Goal: Transaction & Acquisition: Purchase product/service

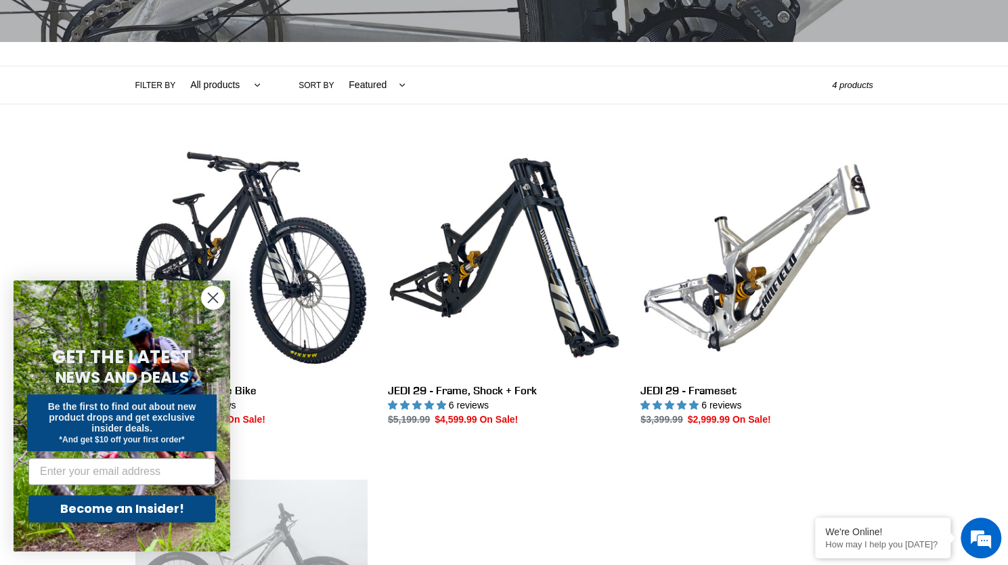
scroll to position [263, 0]
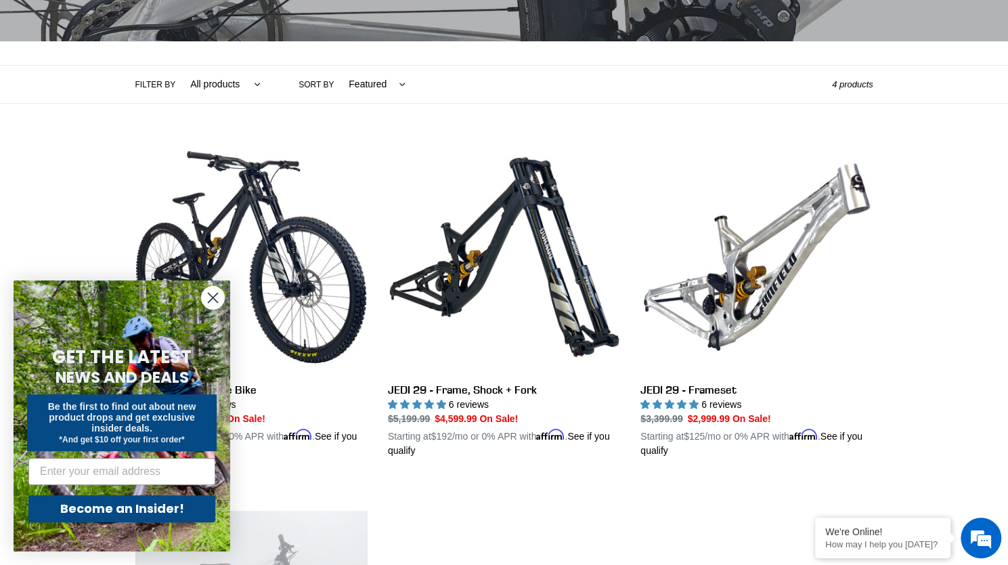
click at [211, 297] on circle "Close dialog" at bounding box center [213, 297] width 22 height 22
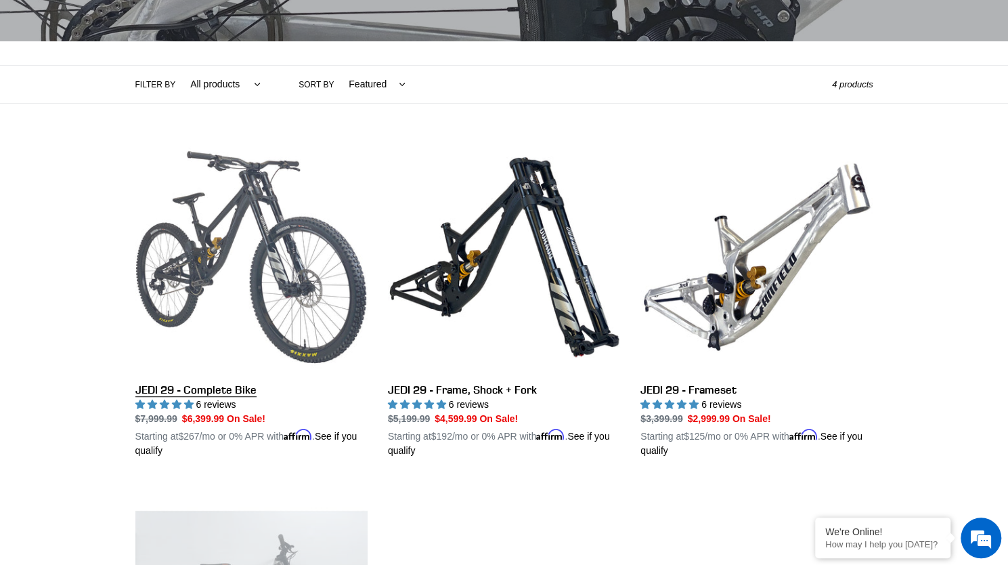
click at [230, 215] on link "JEDI 29 - Complete Bike" at bounding box center [251, 299] width 232 height 317
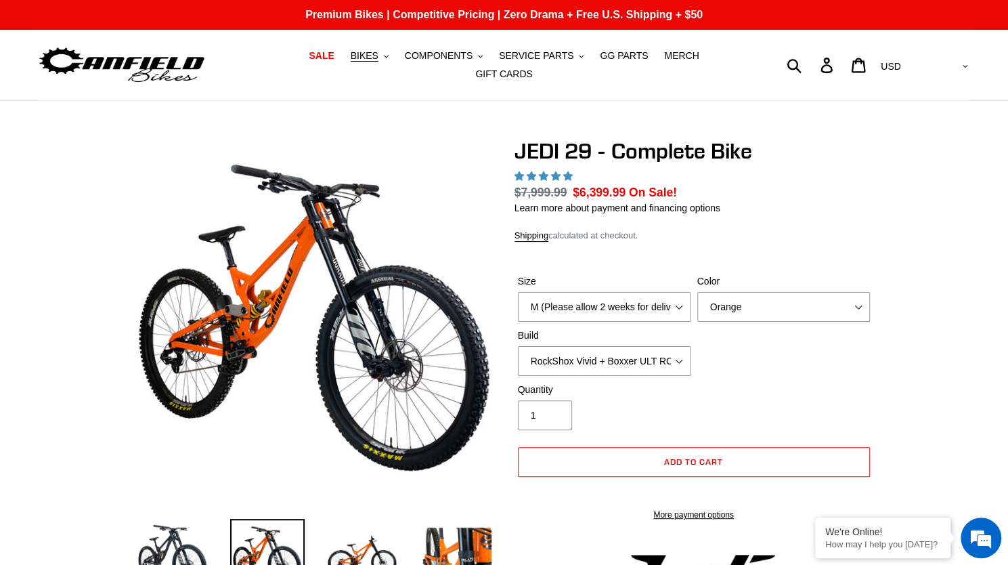
select select "highest-rating"
click at [781, 292] on select "Orange Stealth Black Raw" at bounding box center [783, 307] width 173 height 30
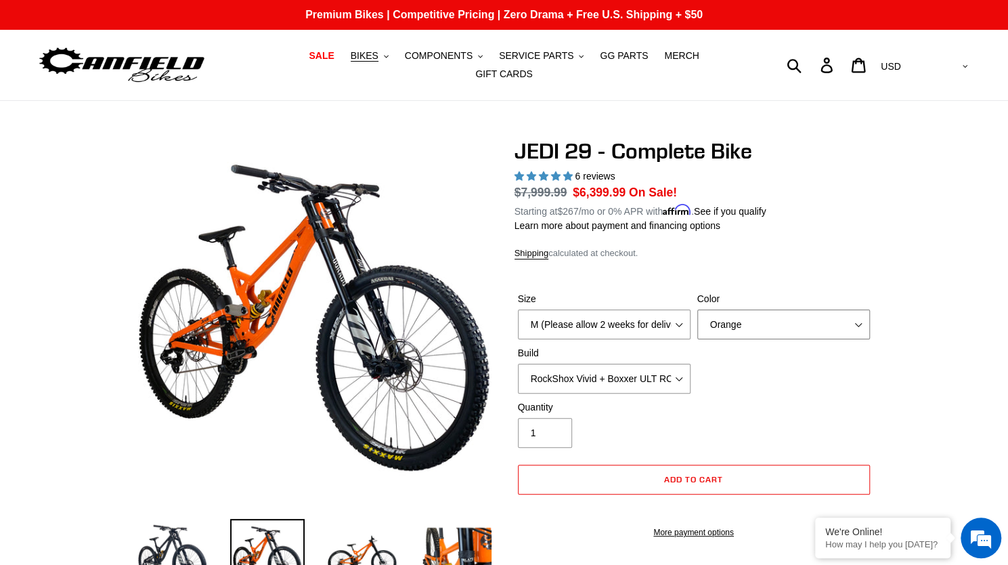
select select "Stealth Black"
click at [697, 309] on select "Orange Stealth Black Raw" at bounding box center [783, 324] width 173 height 30
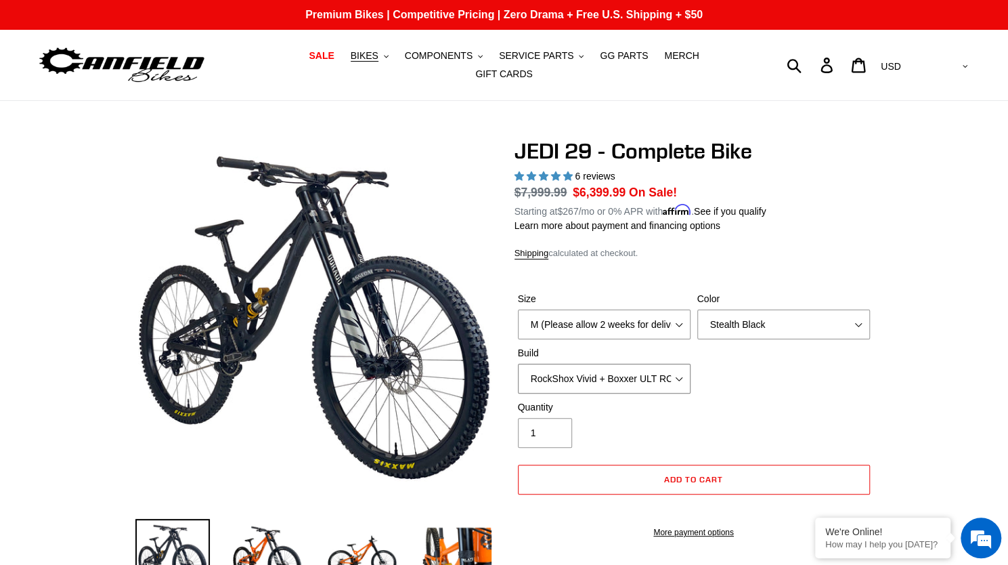
click at [680, 368] on select "RockShox Vivid + Boxxer ULT RC2 C3 200 + SRAM XO RockShox Vivid + Boxxer ULT RC…" at bounding box center [604, 379] width 173 height 30
click at [518, 364] on select "RockShox Vivid + Boxxer ULT RC2 C3 200 + SRAM XO RockShox Vivid + Boxxer ULT RC…" at bounding box center [604, 379] width 173 height 30
click at [632, 368] on select "RockShox Vivid + Boxxer ULT RC2 C3 200 + SRAM XO RockShox Vivid + Boxxer ULT RC…" at bounding box center [604, 379] width 173 height 30
select select "Fox DHX2 + Fox 40 Float Grip 2 203 + SRAM XO"
click at [518, 364] on select "RockShox Vivid + Boxxer ULT RC2 C3 200 + SRAM XO RockShox Vivid + Boxxer ULT RC…" at bounding box center [604, 379] width 173 height 30
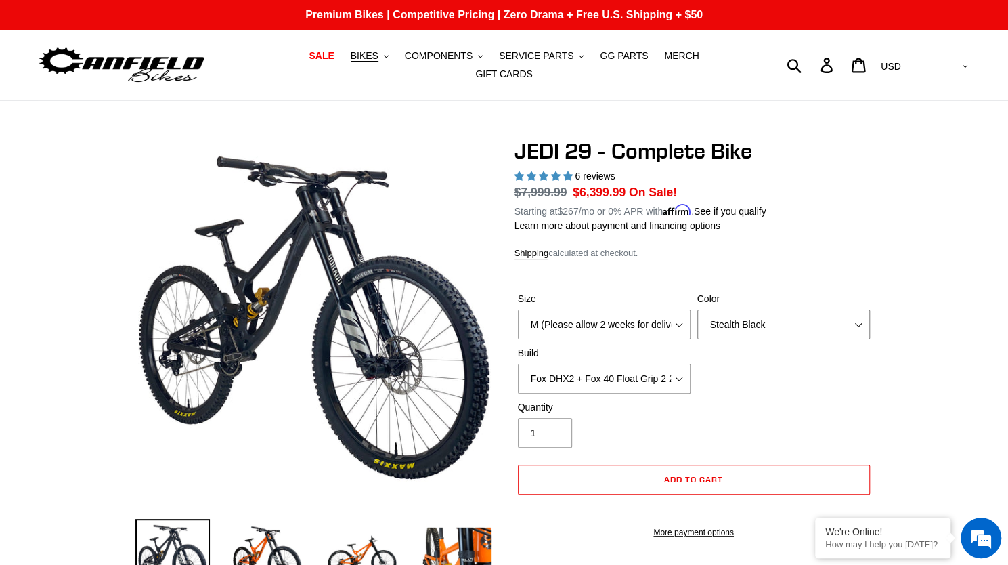
click at [764, 311] on select "Orange Stealth Black Raw" at bounding box center [783, 324] width 173 height 30
select select "Raw"
click at [697, 309] on select "Orange Stealth Black Raw" at bounding box center [783, 324] width 173 height 30
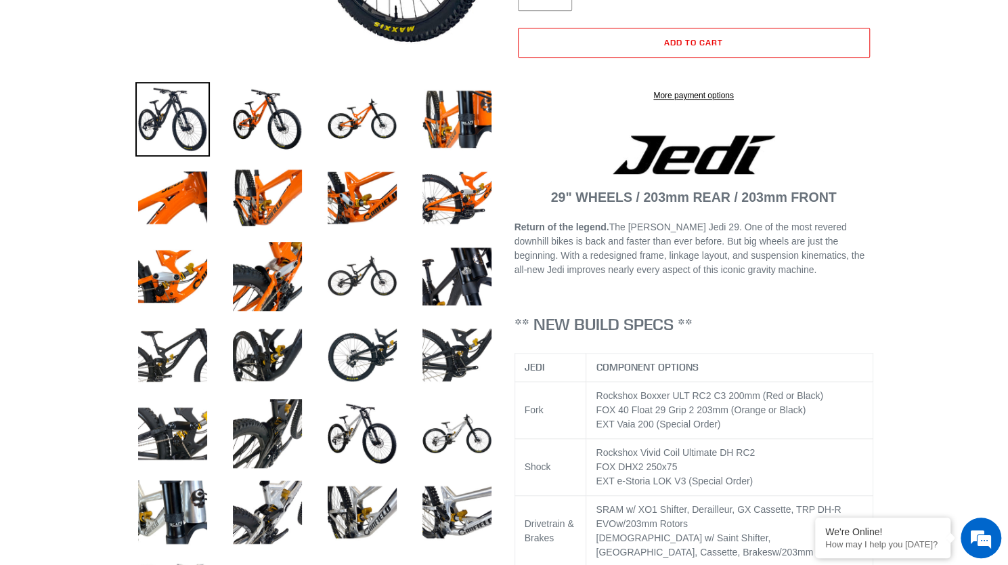
scroll to position [509, 0]
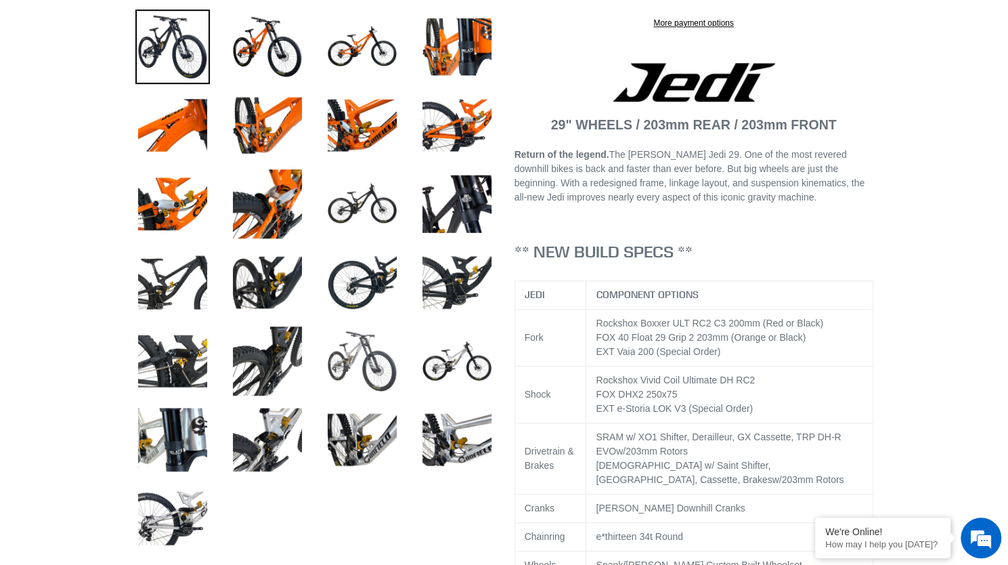
click at [368, 341] on img at bounding box center [362, 361] width 74 height 74
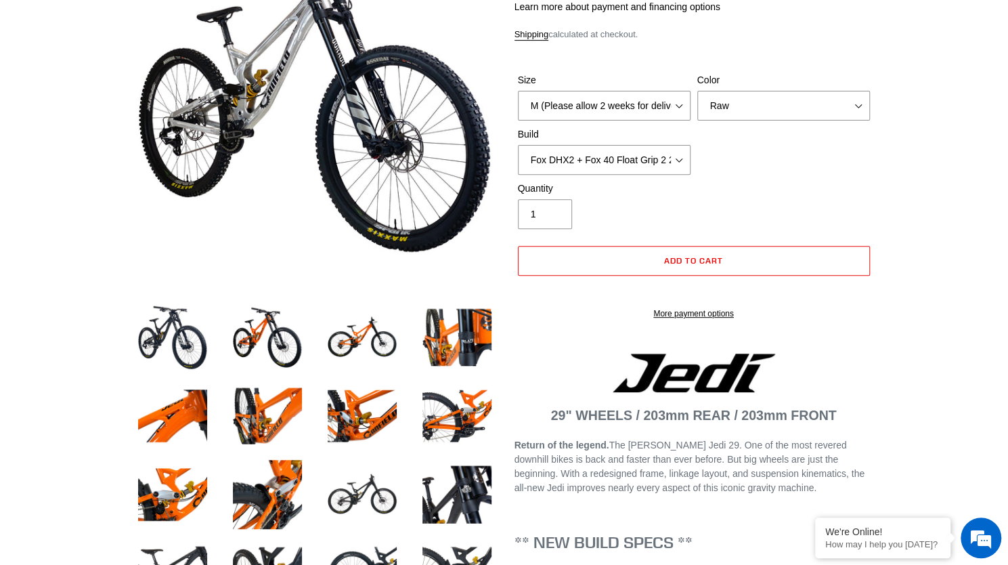
scroll to position [102, 0]
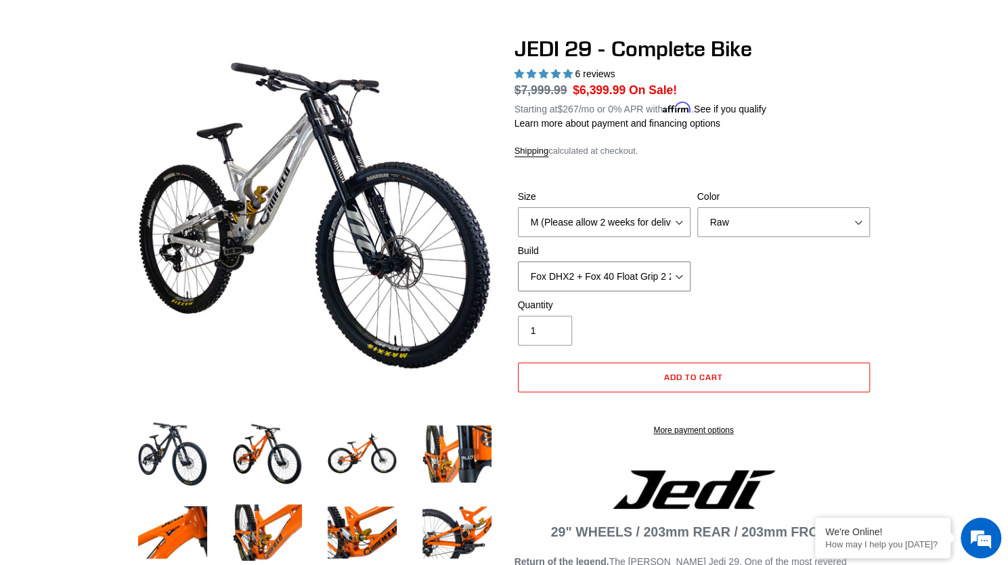
click at [672, 268] on select "RockShox Vivid + Boxxer ULT RC2 C3 200 + SRAM XO RockShox Vivid + Boxxer ULT RC…" at bounding box center [604, 276] width 173 height 30
click at [518, 261] on select "RockShox Vivid + Boxxer ULT RC2 C3 200 + SRAM XO RockShox Vivid + Boxxer ULT RC…" at bounding box center [604, 276] width 173 height 30
click at [622, 269] on select "RockShox Vivid + Boxxer ULT RC2 C3 200 + SRAM XO RockShox Vivid + Boxxer ULT RC…" at bounding box center [604, 276] width 173 height 30
click at [518, 261] on select "RockShox Vivid + Boxxer ULT RC2 C3 200 + SRAM XO RockShox Vivid + Boxxer ULT RC…" at bounding box center [604, 276] width 173 height 30
click at [726, 298] on div "Quantity 1" at bounding box center [694, 325] width 359 height 54
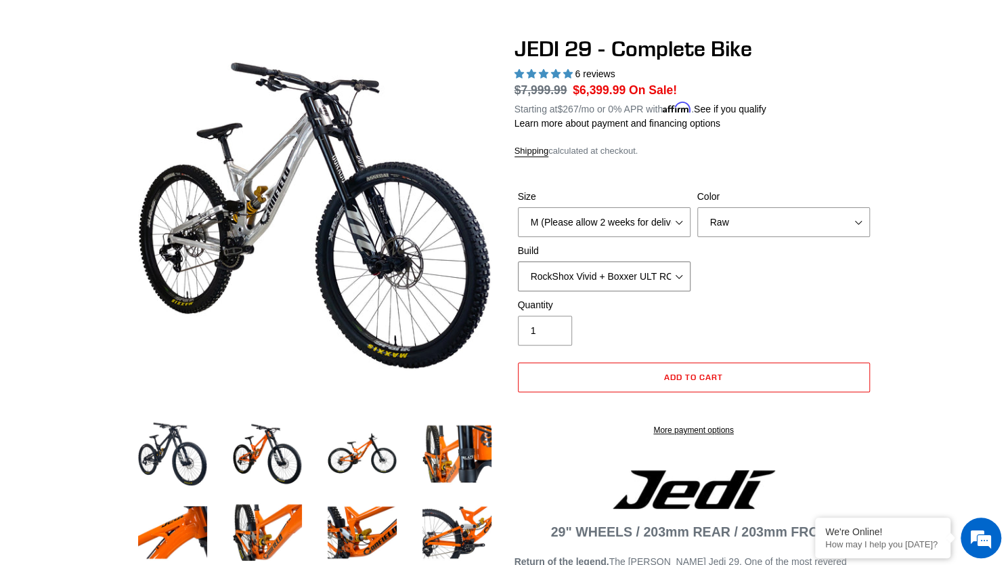
click at [677, 267] on select "RockShox Vivid + Boxxer ULT RC2 C3 200 + SRAM XO RockShox Vivid + Boxxer ULT RC…" at bounding box center [604, 276] width 173 height 30
click at [518, 261] on select "RockShox Vivid + Boxxer ULT RC2 C3 200 + SRAM XO RockShox Vivid + Boxxer ULT RC…" at bounding box center [604, 276] width 173 height 30
click at [691, 322] on div "Quantity 1" at bounding box center [604, 321] width 179 height 47
click at [676, 263] on select "RockShox Vivid + Boxxer ULT RC2 C3 200 + SRAM XO RockShox Vivid + Boxxer ULT RC…" at bounding box center [604, 276] width 173 height 30
click at [518, 261] on select "RockShox Vivid + Boxxer ULT RC2 C3 200 + SRAM XO RockShox Vivid + Boxxer ULT RC…" at bounding box center [604, 276] width 173 height 30
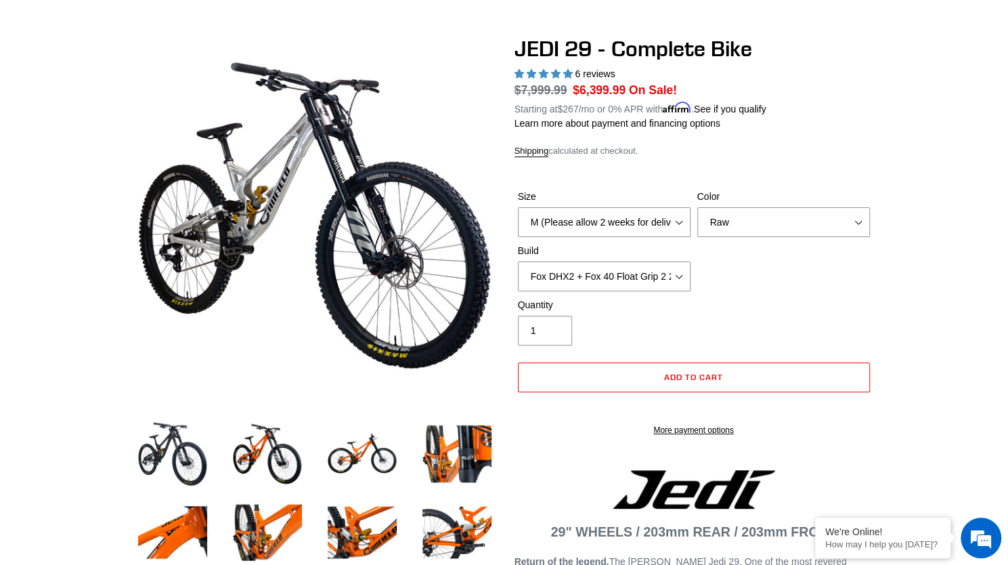
click at [667, 326] on div "Quantity 1" at bounding box center [604, 321] width 179 height 47
click at [672, 262] on select "RockShox Vivid + Boxxer ULT RC2 C3 200 + SRAM XO RockShox Vivid + Boxxer ULT RC…" at bounding box center [604, 276] width 173 height 30
click at [518, 261] on select "RockShox Vivid + Boxxer ULT RC2 C3 200 + SRAM XO RockShox Vivid + Boxxer ULT RC…" at bounding box center [604, 276] width 173 height 30
click at [659, 332] on div "Quantity 1" at bounding box center [604, 321] width 179 height 47
click at [670, 264] on select "RockShox Vivid + Boxxer ULT RC2 C3 200 + SRAM XO RockShox Vivid + Boxxer ULT RC…" at bounding box center [604, 276] width 173 height 30
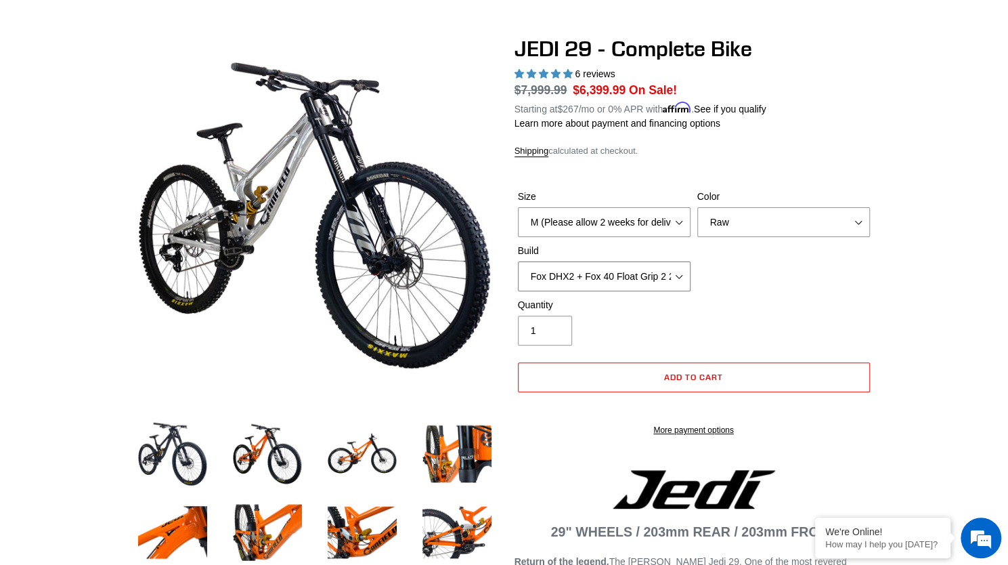
click at [518, 261] on select "RockShox Vivid + Boxxer ULT RC2 C3 200 + SRAM XO RockShox Vivid + Boxxer ULT RC…" at bounding box center [604, 276] width 173 height 30
click at [669, 262] on select "RockShox Vivid + Boxxer ULT RC2 C3 200 + SRAM XO RockShox Vivid + Boxxer ULT RC…" at bounding box center [604, 276] width 173 height 30
click at [518, 261] on select "RockShox Vivid + Boxxer ULT RC2 C3 200 + SRAM XO RockShox Vivid + Boxxer ULT RC…" at bounding box center [604, 276] width 173 height 30
click at [661, 362] on button "Add to cart" at bounding box center [694, 377] width 352 height 30
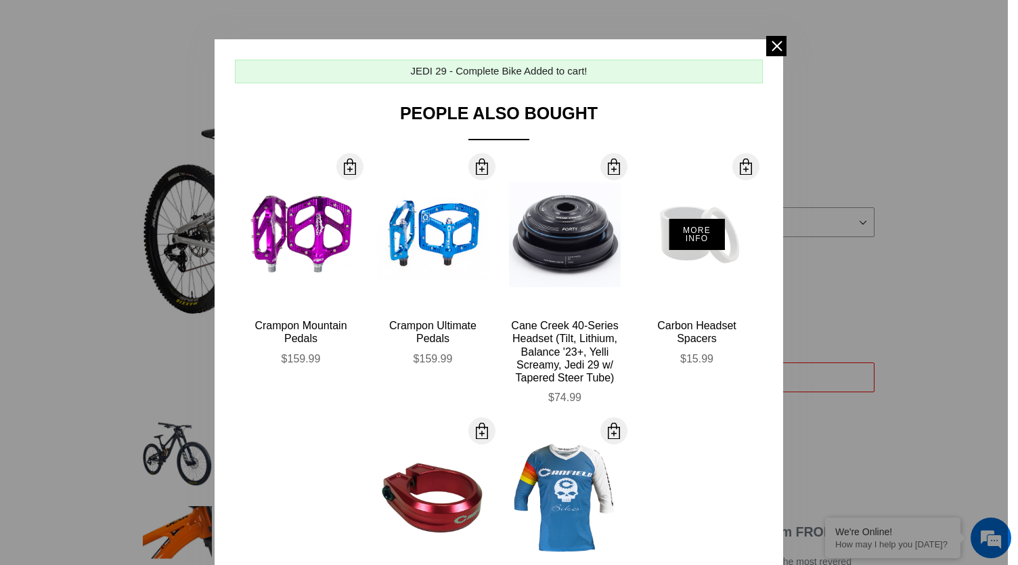
click at [664, 265] on div "More Info" at bounding box center [697, 234] width 112 height 149
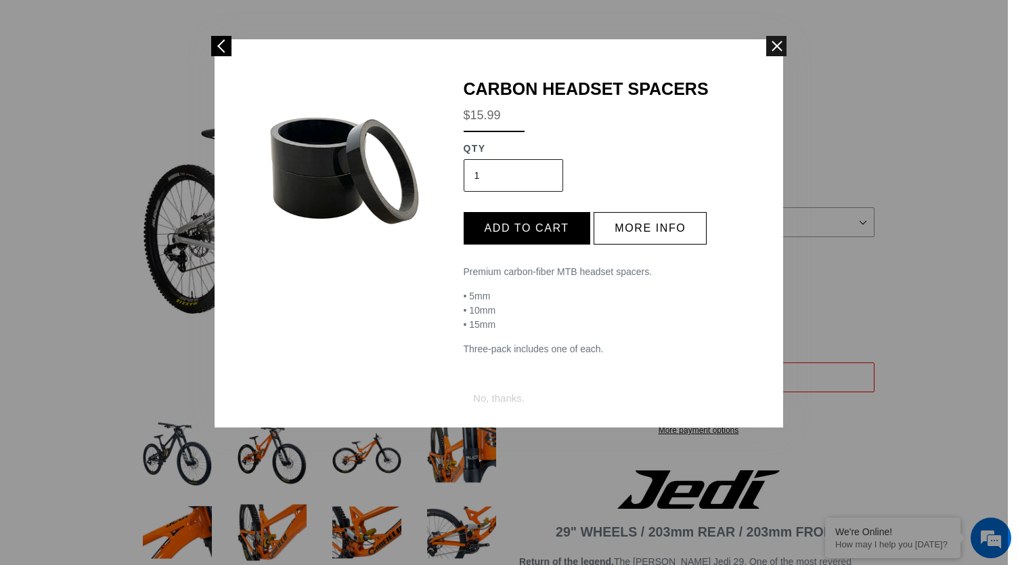
click at [780, 44] on span at bounding box center [776, 46] width 20 height 20
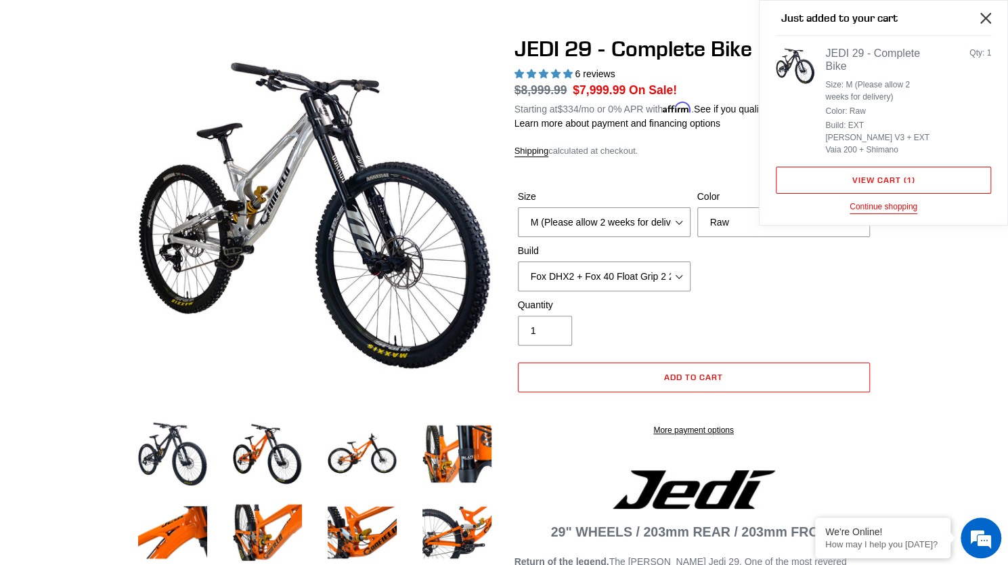
click at [982, 17] on icon "Close" at bounding box center [985, 18] width 11 height 11
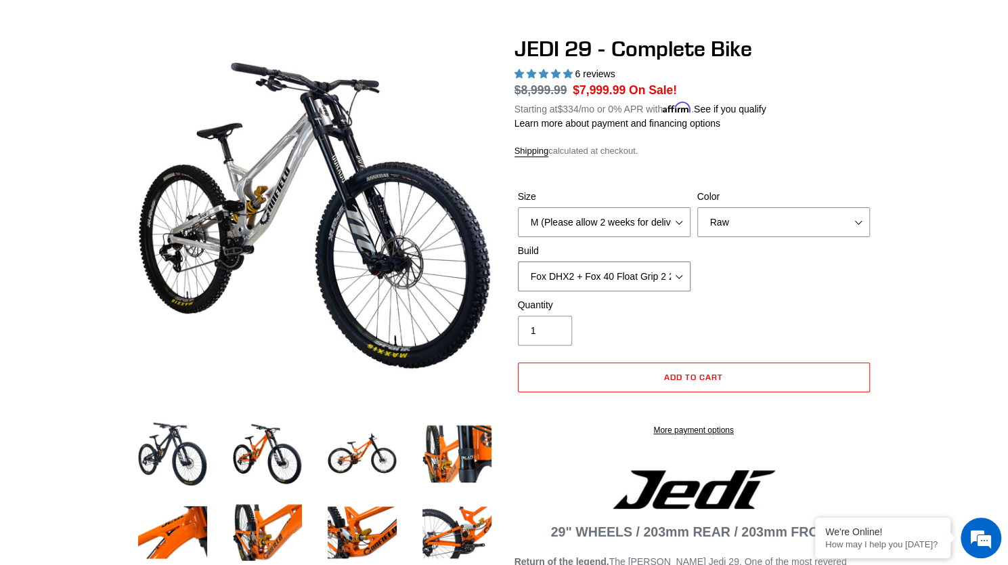
click at [674, 265] on select "RockShox Vivid + Boxxer ULT RC2 C3 200 + SRAM XO RockShox Vivid + Boxxer ULT RC…" at bounding box center [604, 276] width 173 height 30
click at [518, 261] on select "RockShox Vivid + Boxxer ULT RC2 C3 200 + SRAM XO RockShox Vivid + Boxxer ULT RC…" at bounding box center [604, 276] width 173 height 30
click at [677, 261] on select "RockShox Vivid + Boxxer ULT RC2 C3 200 + SRAM XO RockShox Vivid + Boxxer ULT RC…" at bounding box center [604, 276] width 173 height 30
click at [518, 261] on select "RockShox Vivid + Boxxer ULT RC2 C3 200 + SRAM XO RockShox Vivid + Boxxer ULT RC…" at bounding box center [604, 276] width 173 height 30
click at [672, 265] on select "RockShox Vivid + Boxxer ULT RC2 C3 200 + SRAM XO RockShox Vivid + Boxxer ULT RC…" at bounding box center [604, 276] width 173 height 30
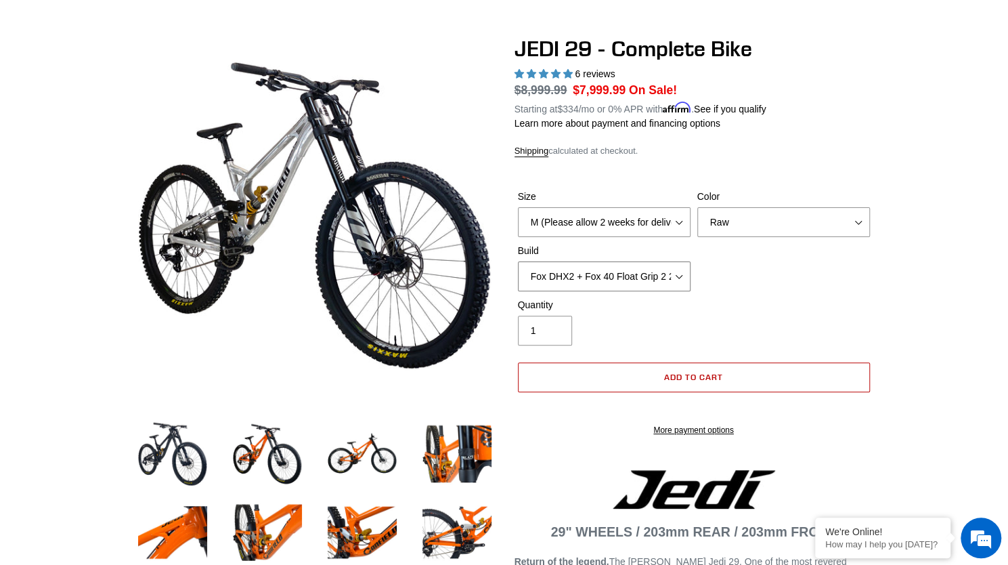
click at [518, 261] on select "RockShox Vivid + Boxxer ULT RC2 C3 200 + SRAM XO RockShox Vivid + Boxxer ULT RC…" at bounding box center [604, 276] width 173 height 30
click at [462, 450] on img at bounding box center [457, 453] width 74 height 74
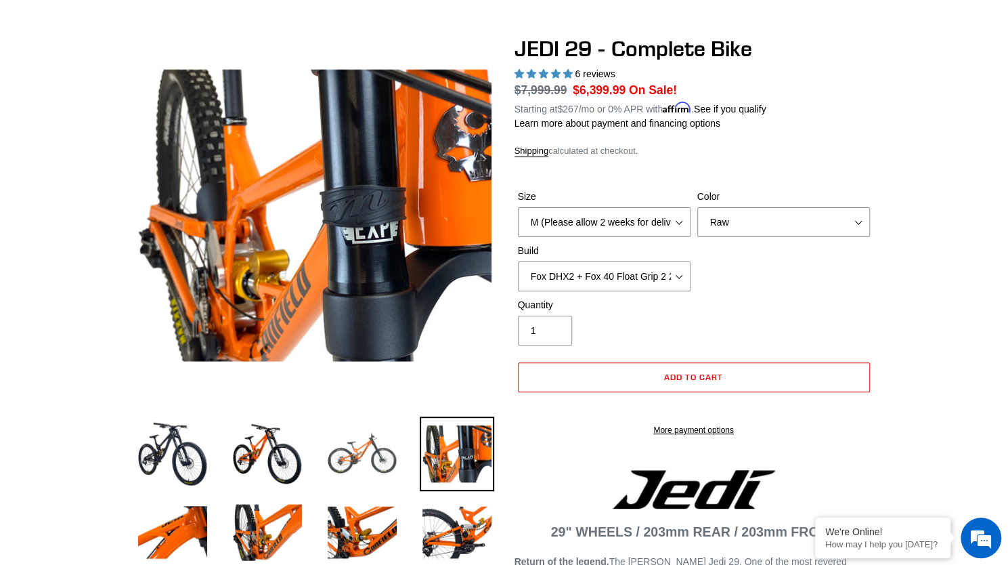
click at [368, 445] on img at bounding box center [362, 453] width 74 height 74
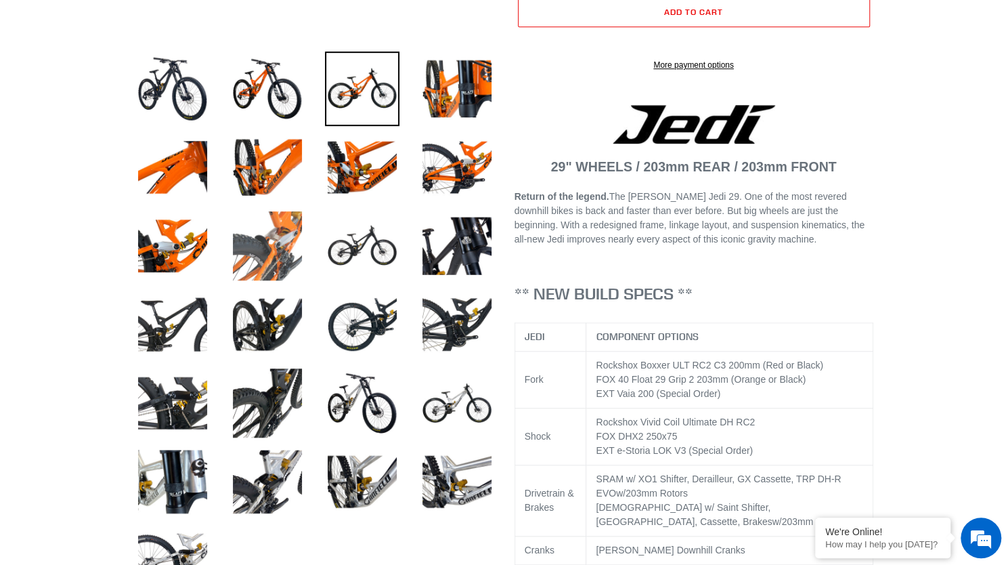
scroll to position [468, 0]
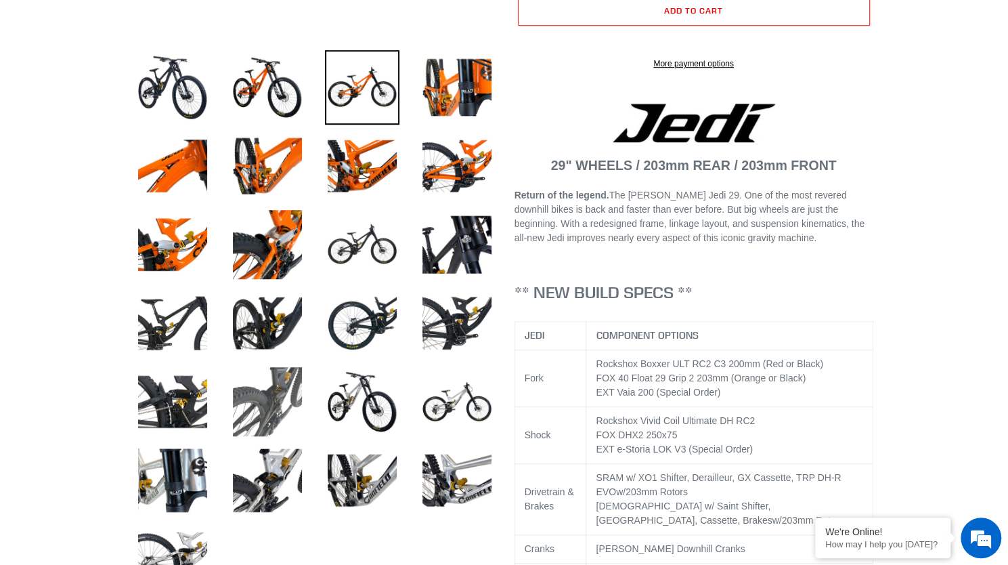
click at [279, 385] on img at bounding box center [267, 401] width 74 height 74
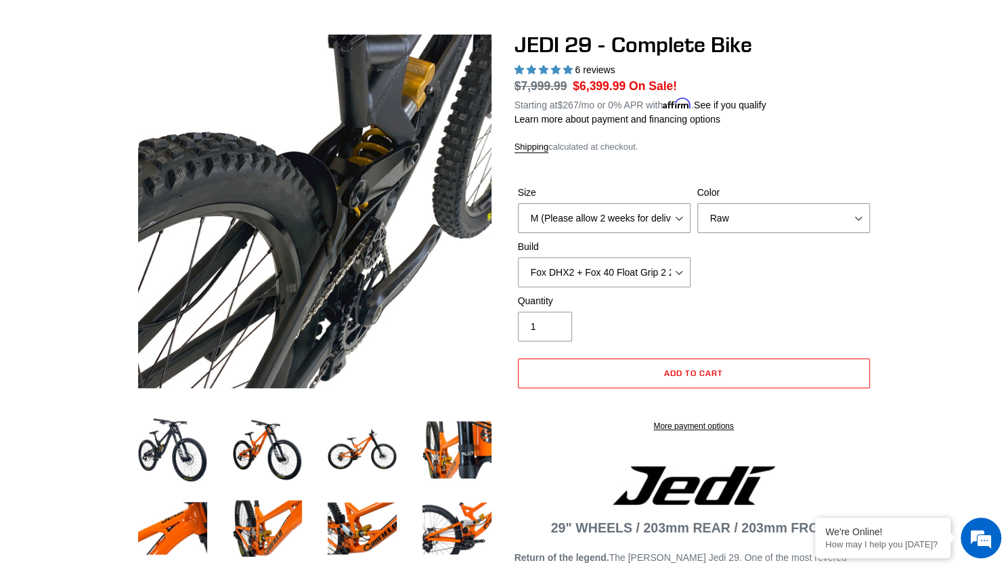
scroll to position [106, 0]
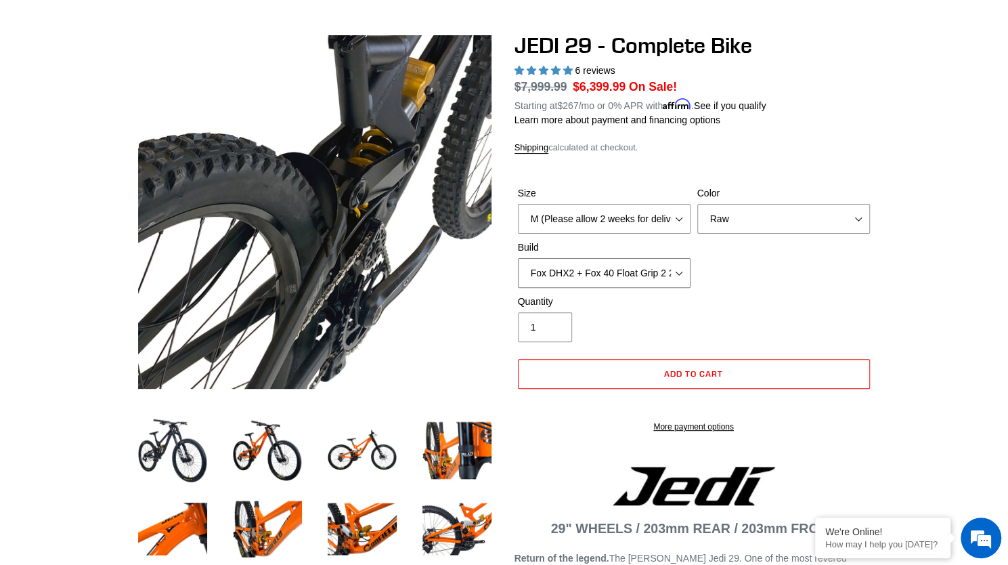
click at [672, 263] on select "RockShox Vivid + Boxxer ULT RC2 C3 200 + SRAM XO RockShox Vivid + Boxxer ULT RC…" at bounding box center [604, 273] width 173 height 30
select select "EXT eStoria LOK V3 + EXT Vaia 200 + SRAM XO"
click at [518, 258] on select "RockShox Vivid + Boxxer ULT RC2 C3 200 + SRAM XO RockShox Vivid + Boxxer ULT RC…" at bounding box center [604, 273] width 173 height 30
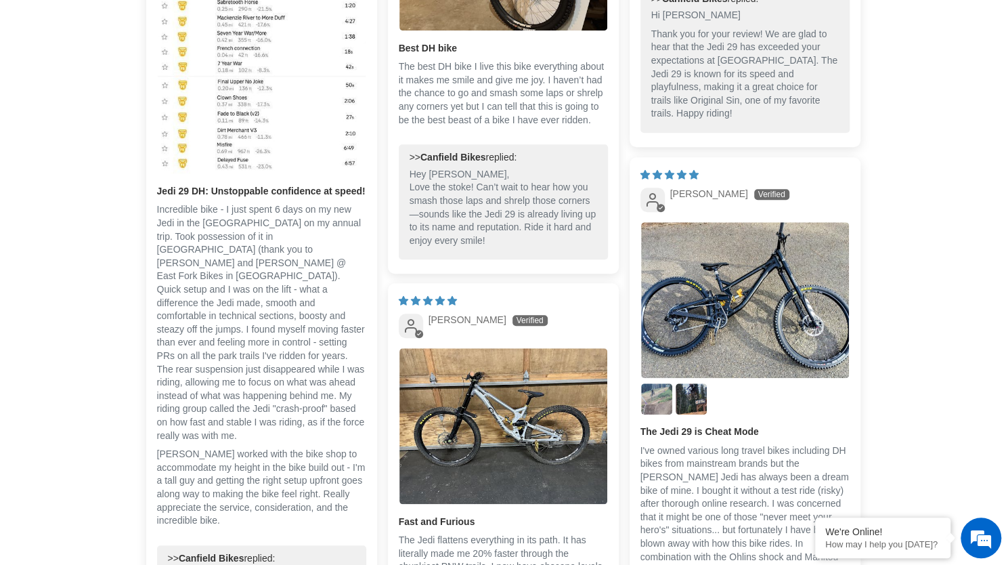
scroll to position [3558, 0]
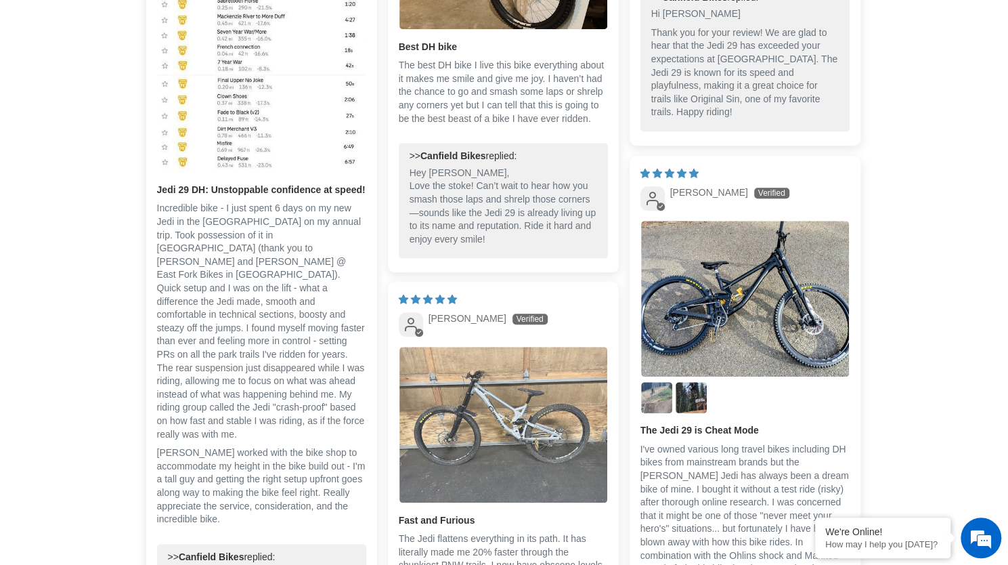
click at [497, 393] on img "Link to user picture 1" at bounding box center [503, 425] width 208 height 156
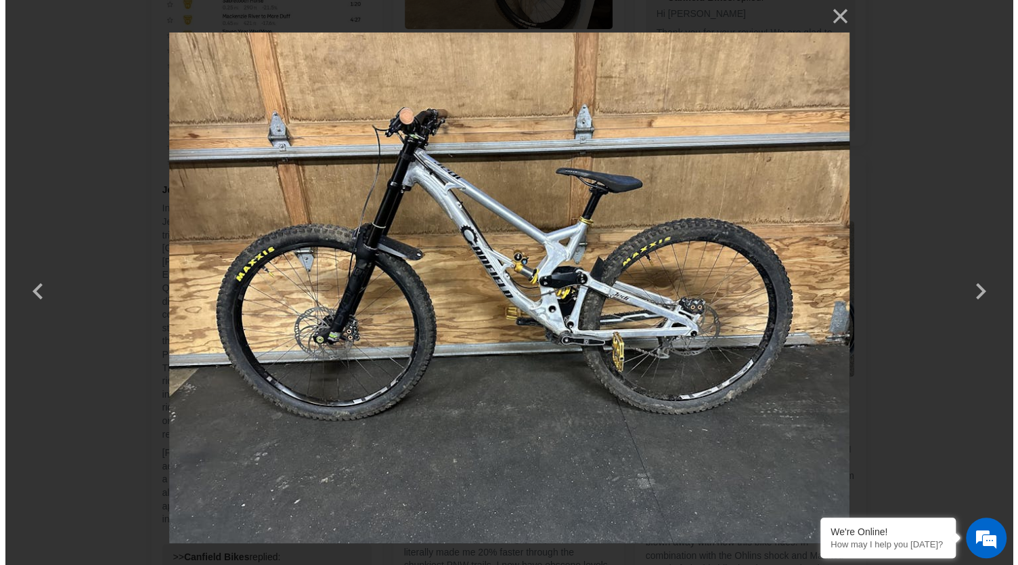
scroll to position [0, 0]
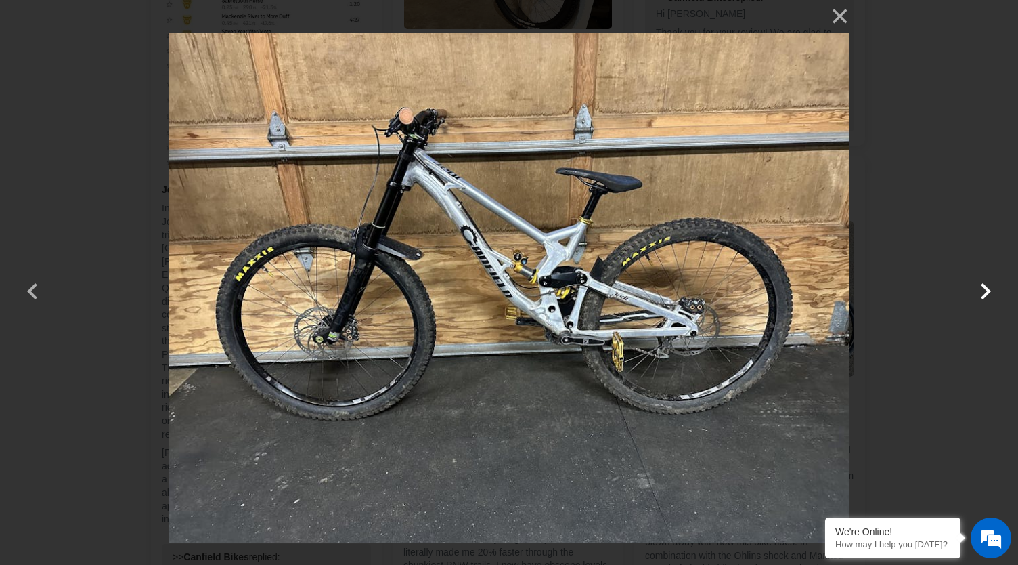
click at [991, 291] on button "button" at bounding box center [985, 282] width 32 height 32
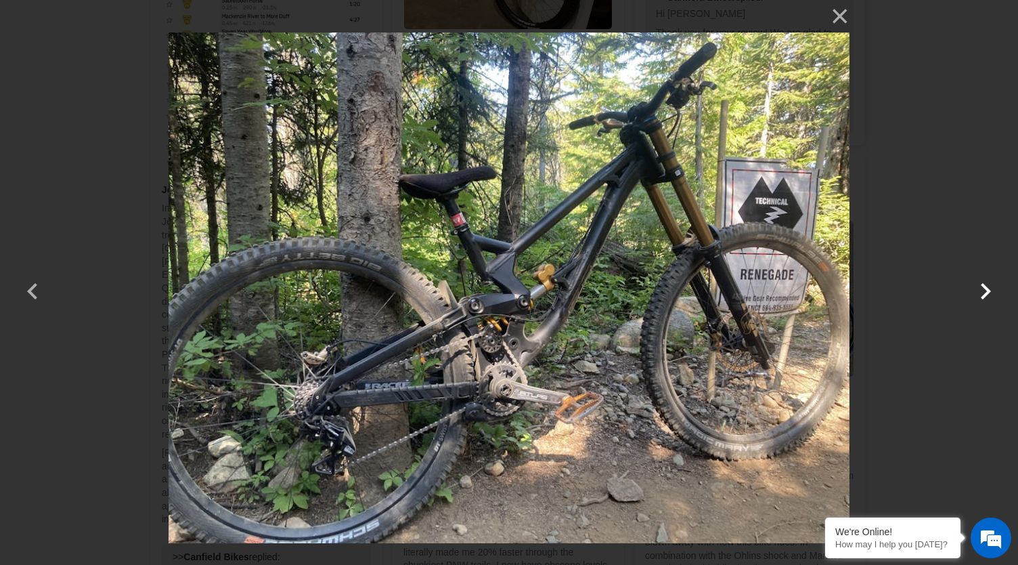
click at [991, 291] on button "button" at bounding box center [985, 282] width 32 height 32
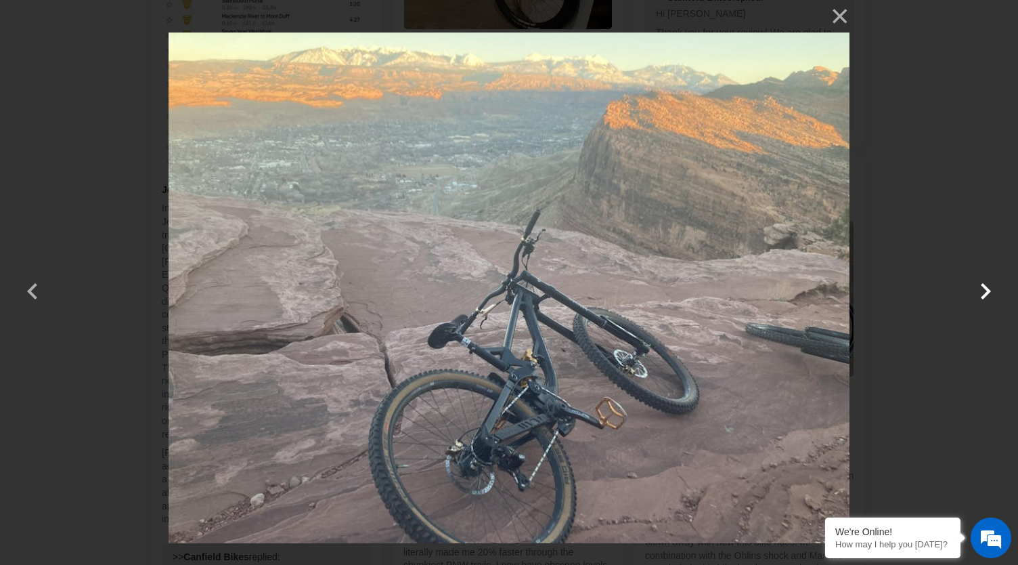
click at [991, 291] on button "button" at bounding box center [985, 282] width 32 height 32
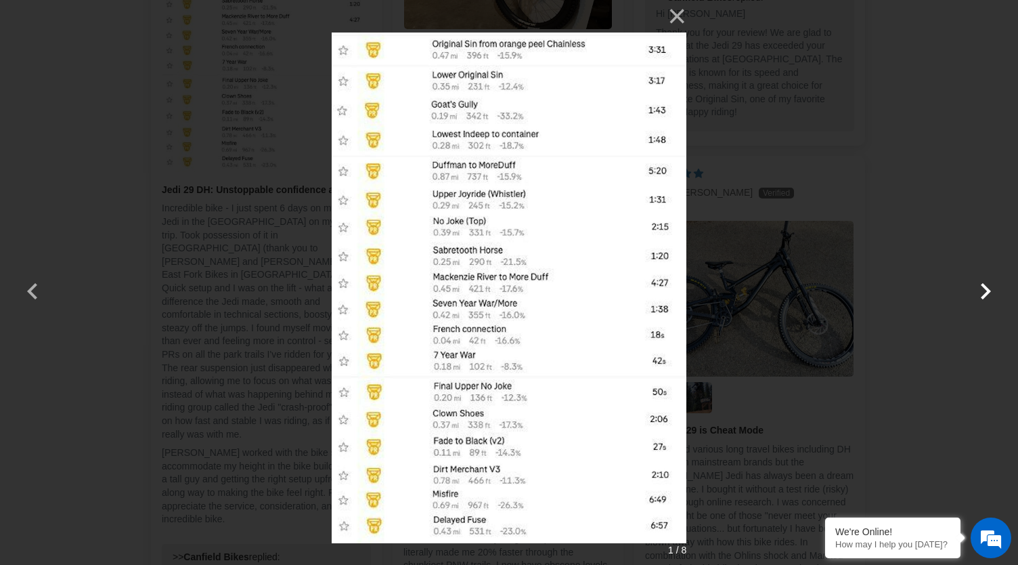
click at [991, 291] on button "button" at bounding box center [985, 282] width 32 height 32
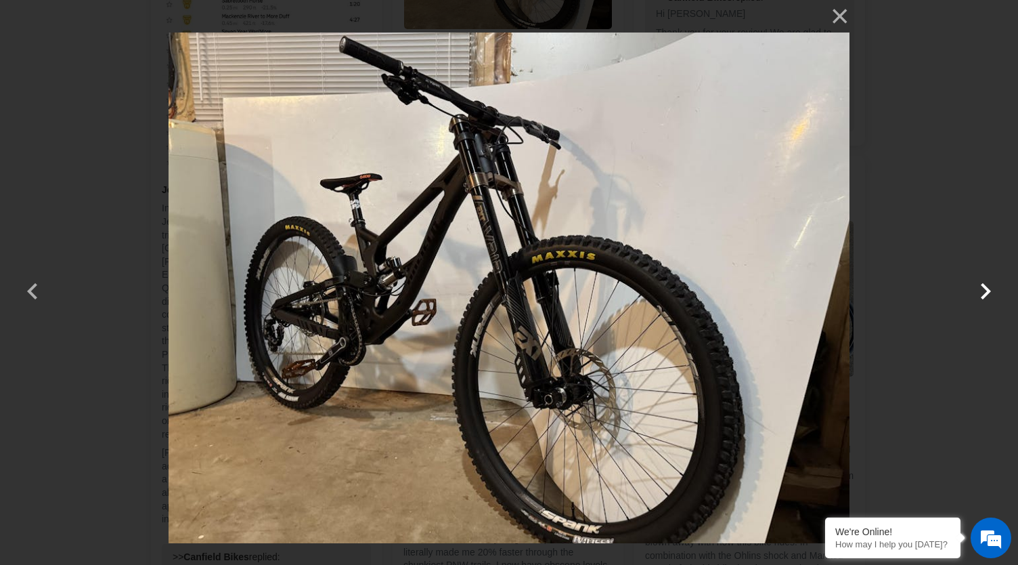
click at [991, 291] on button "button" at bounding box center [985, 282] width 32 height 32
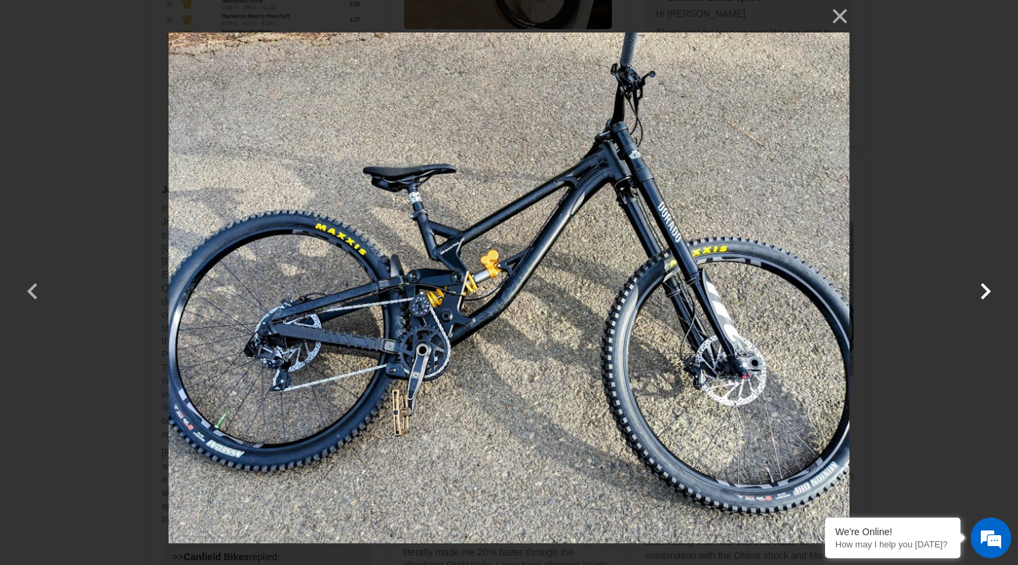
click at [991, 291] on button "button" at bounding box center [985, 282] width 32 height 32
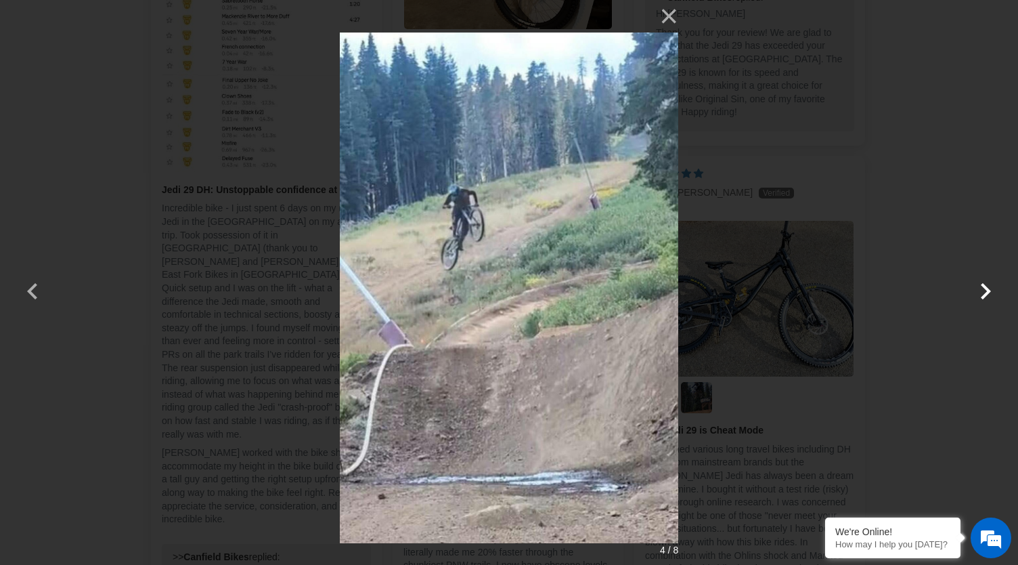
click at [991, 291] on button "button" at bounding box center [985, 282] width 32 height 32
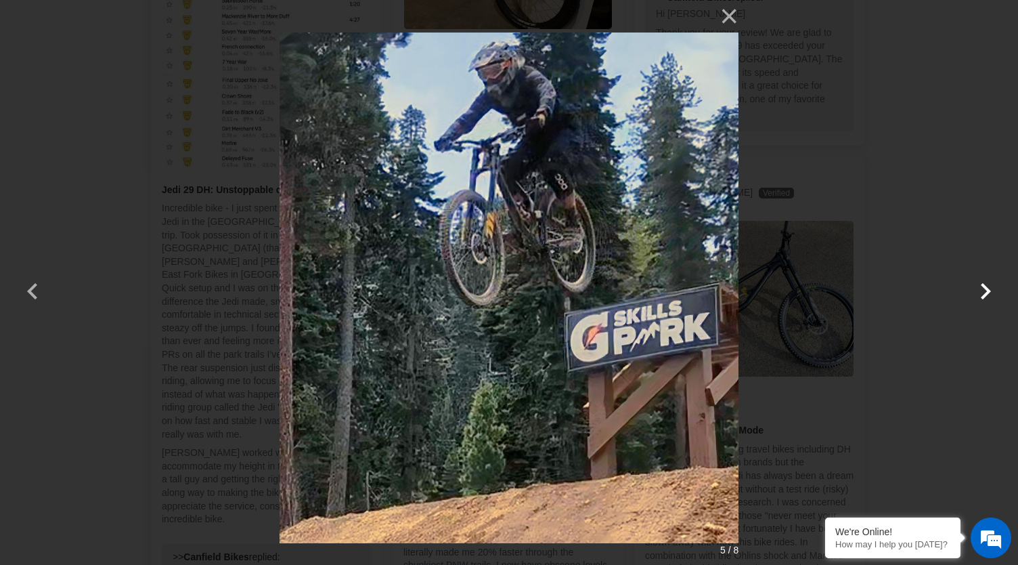
click at [991, 291] on button "button" at bounding box center [985, 282] width 32 height 32
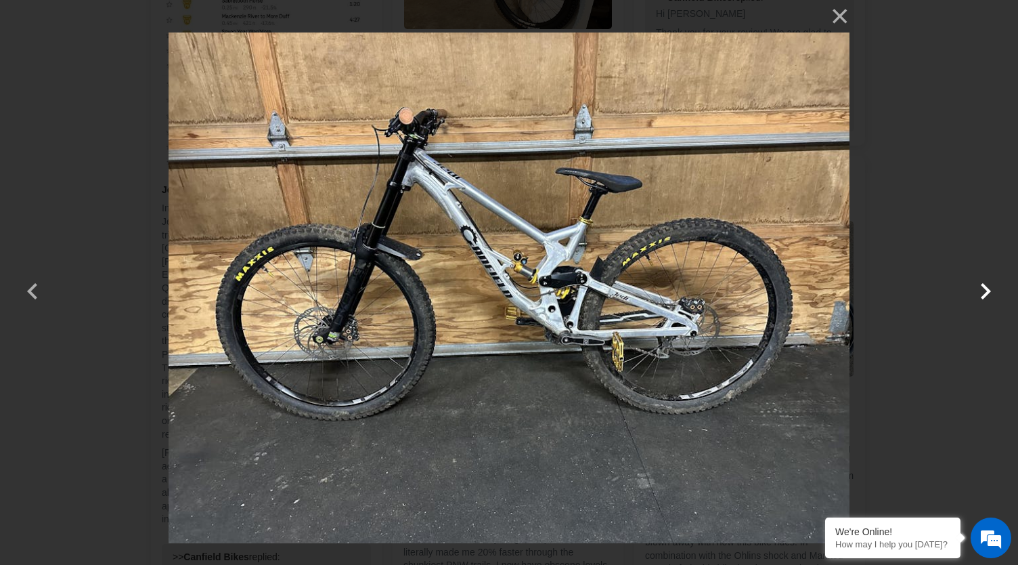
click at [991, 291] on button "button" at bounding box center [985, 282] width 32 height 32
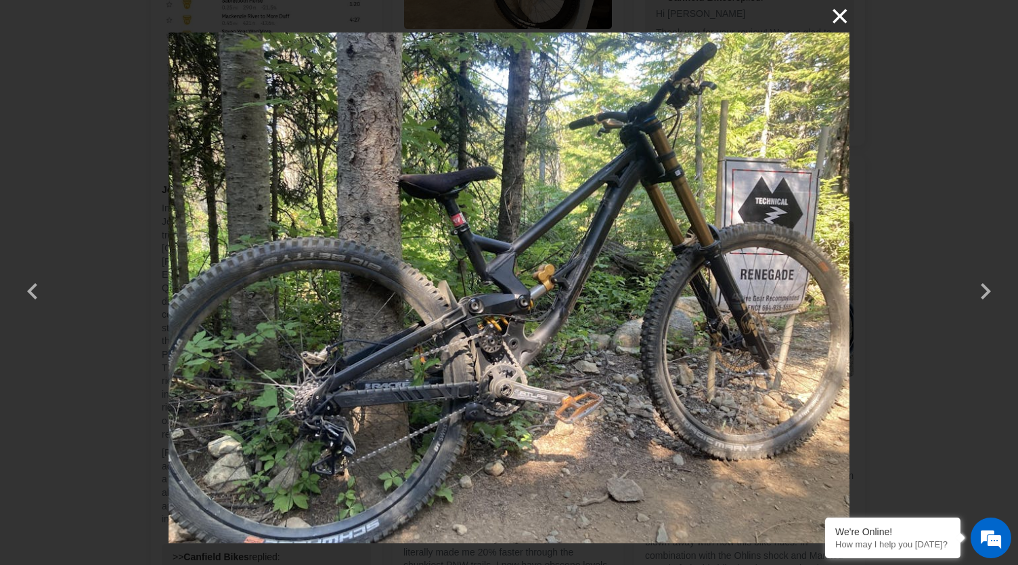
click at [841, 17] on button "×" at bounding box center [833, 16] width 32 height 32
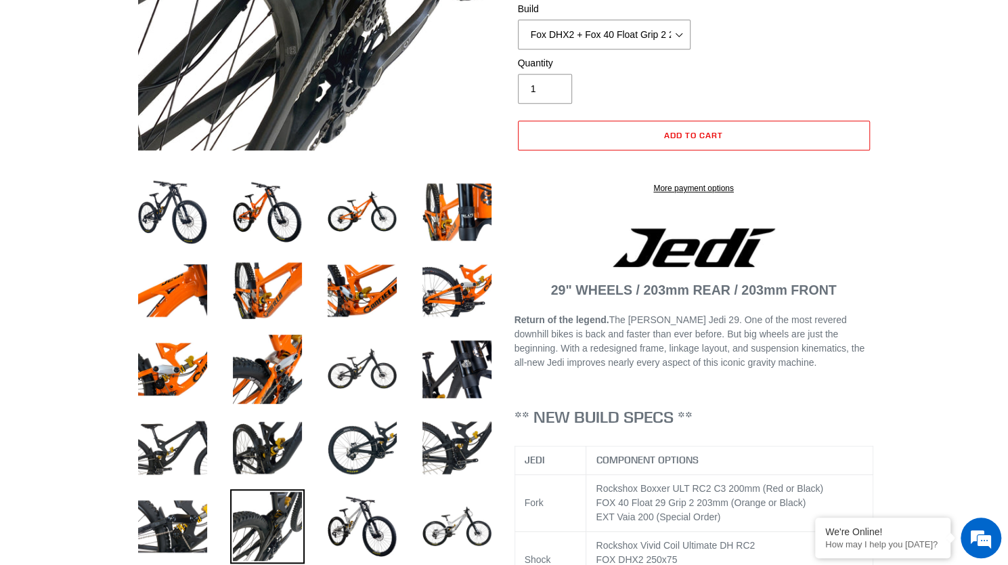
scroll to position [347, 0]
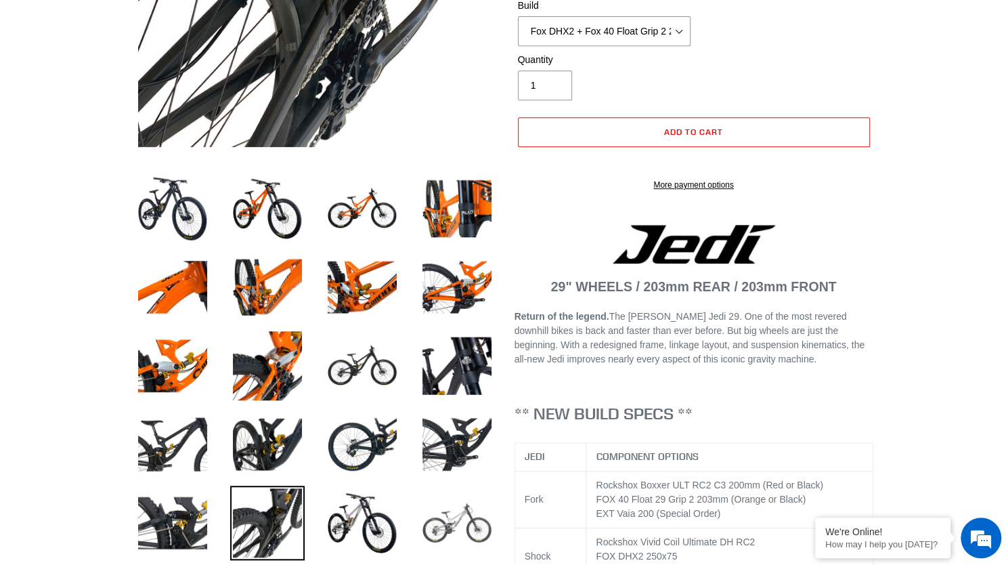
click at [451, 517] on img at bounding box center [457, 522] width 74 height 74
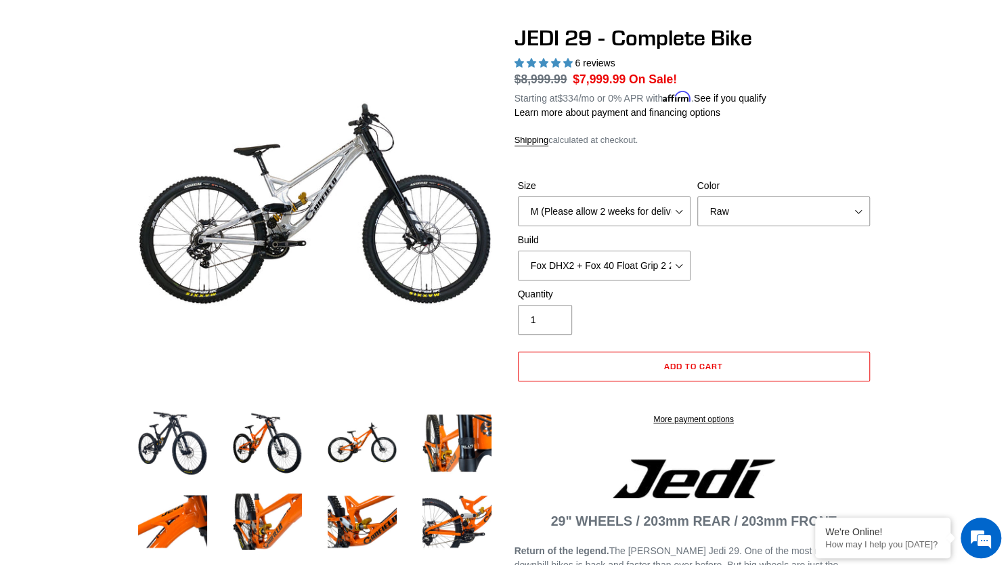
scroll to position [110, 0]
